Goal: Task Accomplishment & Management: Manage account settings

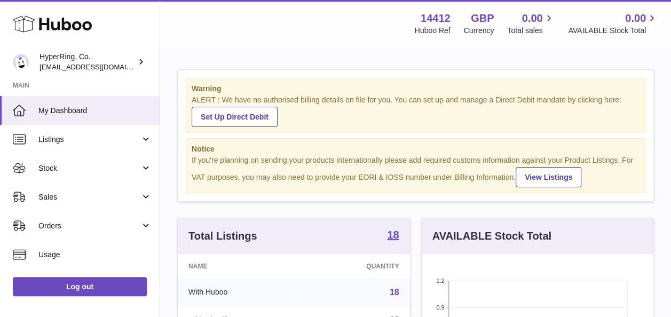
scroll to position [166, 232]
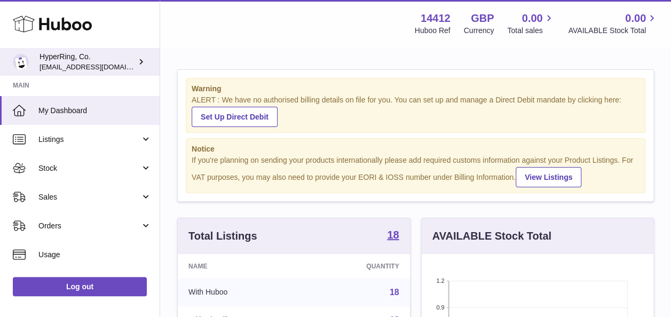
click at [103, 61] on div "HyperRing, Co. internalAdmin-14412@internal.huboo.com" at bounding box center [87, 62] width 96 height 20
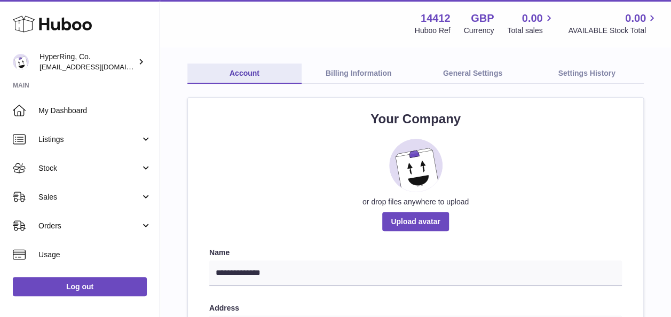
scroll to position [50, 0]
click at [350, 67] on link "Billing Information" at bounding box center [358, 74] width 114 height 20
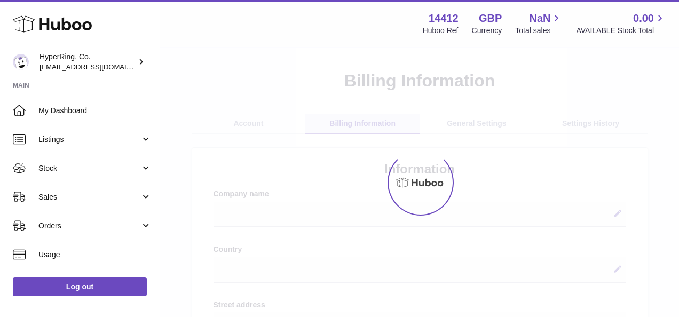
select select
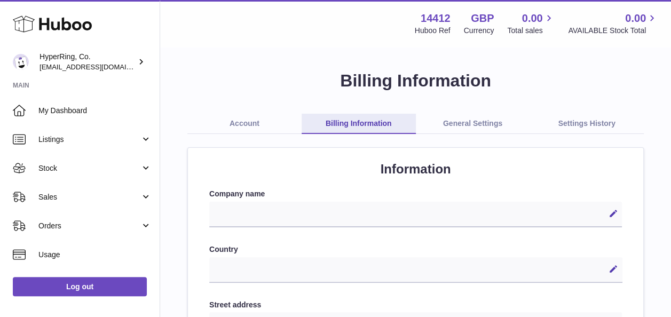
click at [269, 125] on link "Account" at bounding box center [244, 124] width 114 height 20
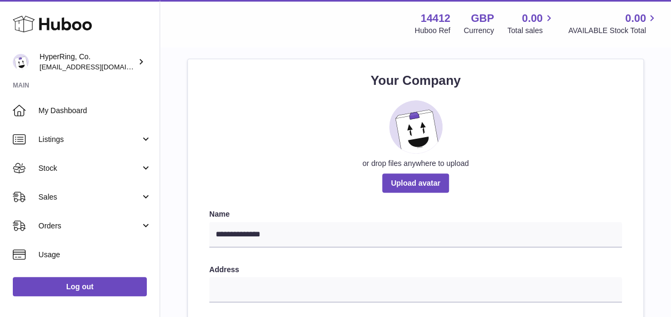
scroll to position [60, 0]
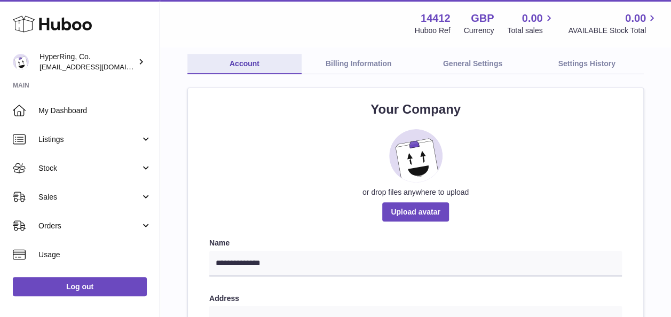
click at [336, 65] on link "Billing Information" at bounding box center [358, 64] width 114 height 20
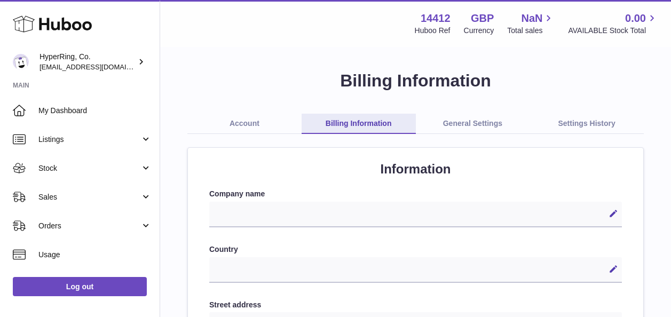
select select
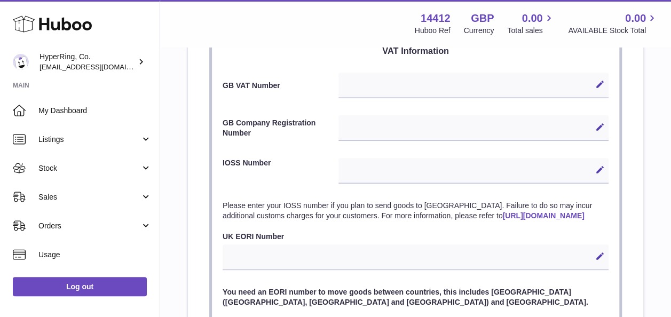
scroll to position [491, 0]
